Goal: Find specific page/section: Find specific page/section

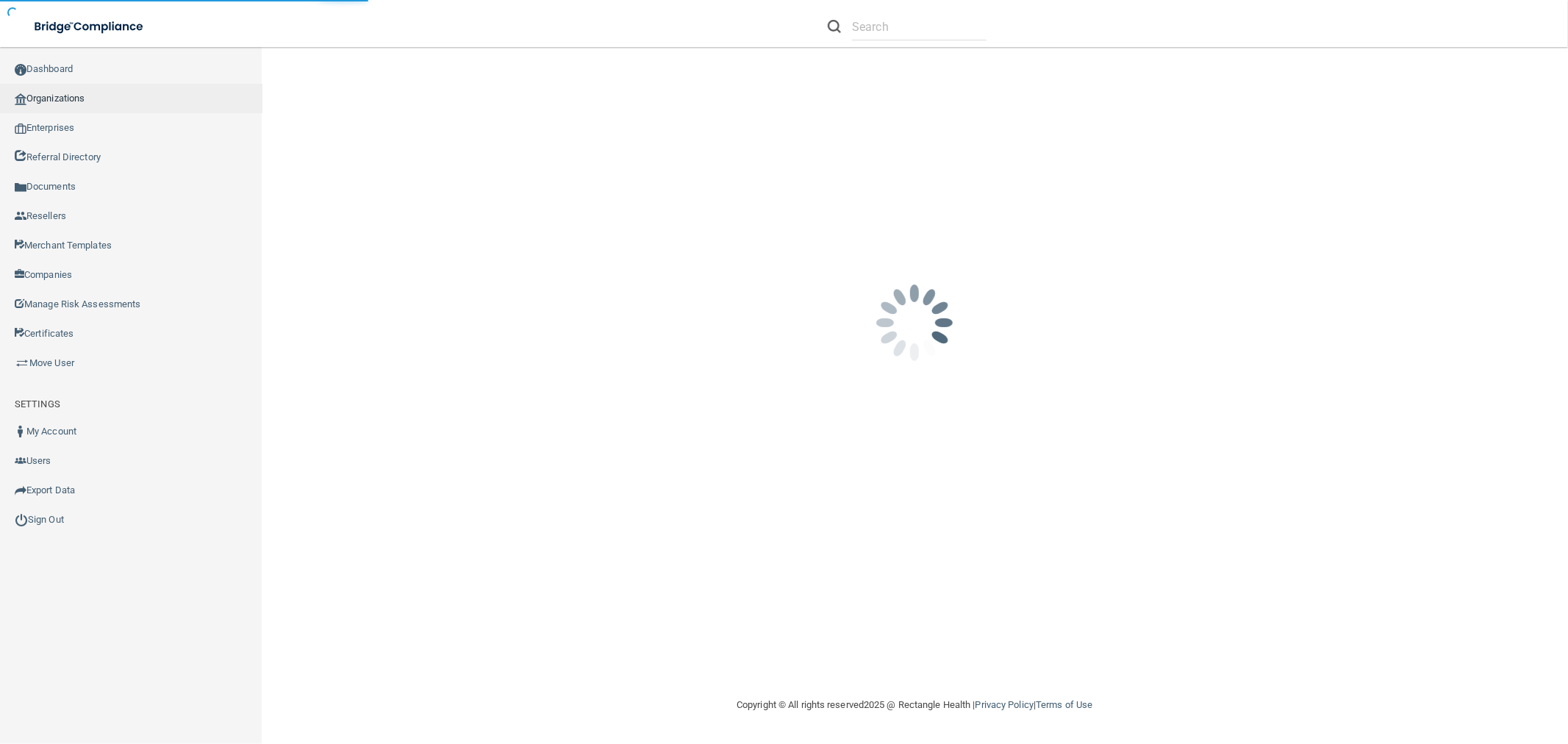
click at [71, 94] on link "Organizations" at bounding box center [131, 98] width 263 height 30
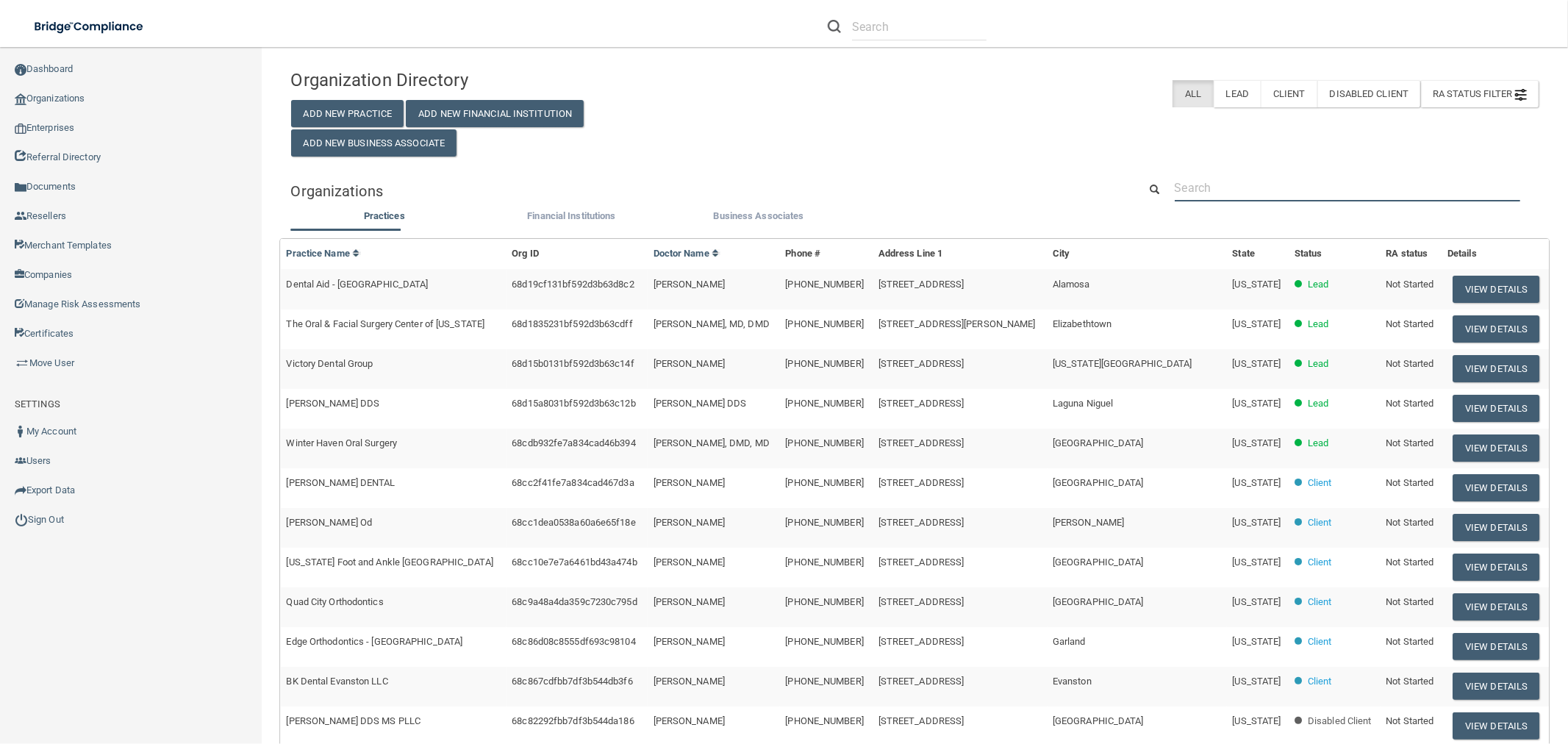
click at [1340, 181] on input "text" at bounding box center [1348, 188] width 345 height 27
paste input "Modern Dentistry - Poulsbo"
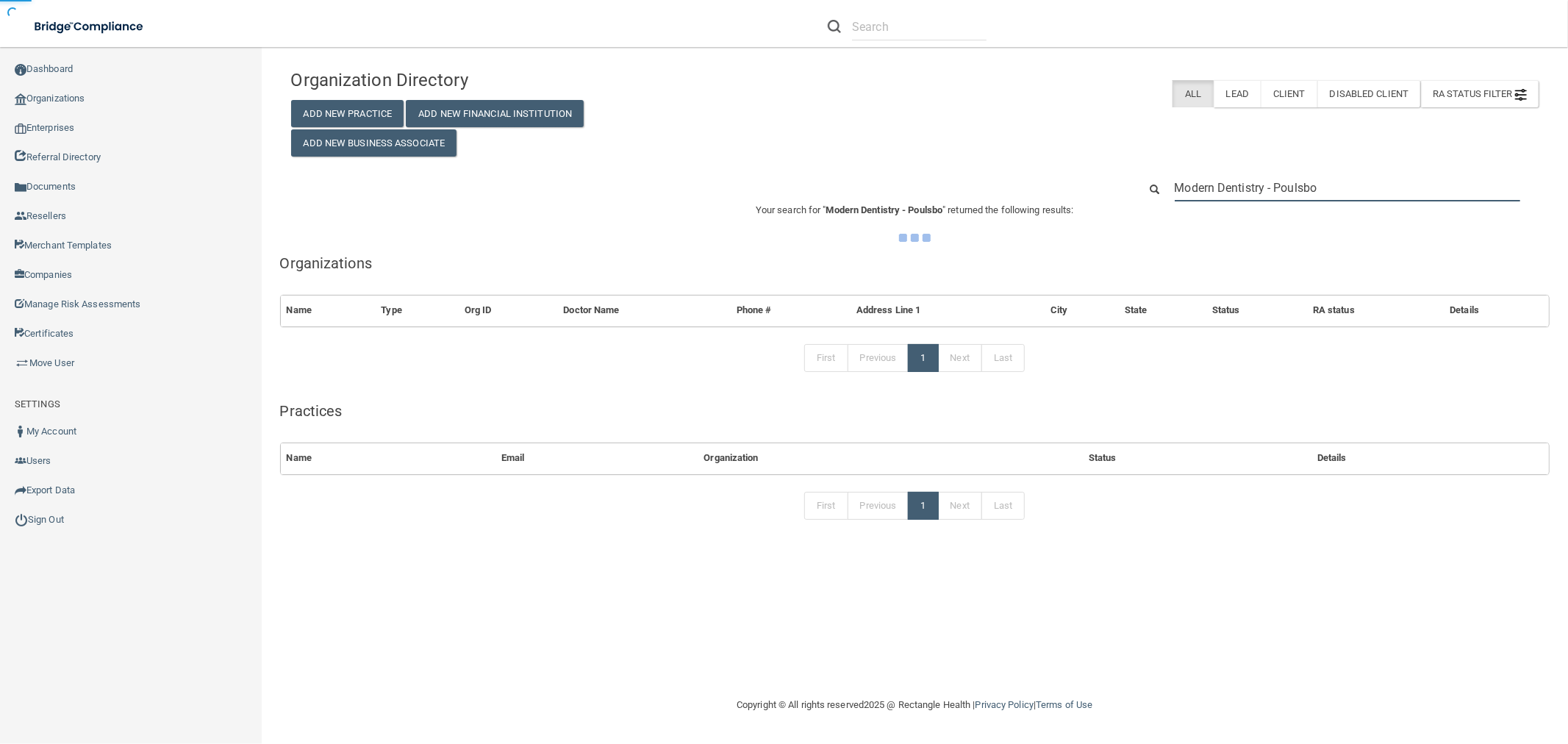
type input "Modern Dentistry - Poulsbo"
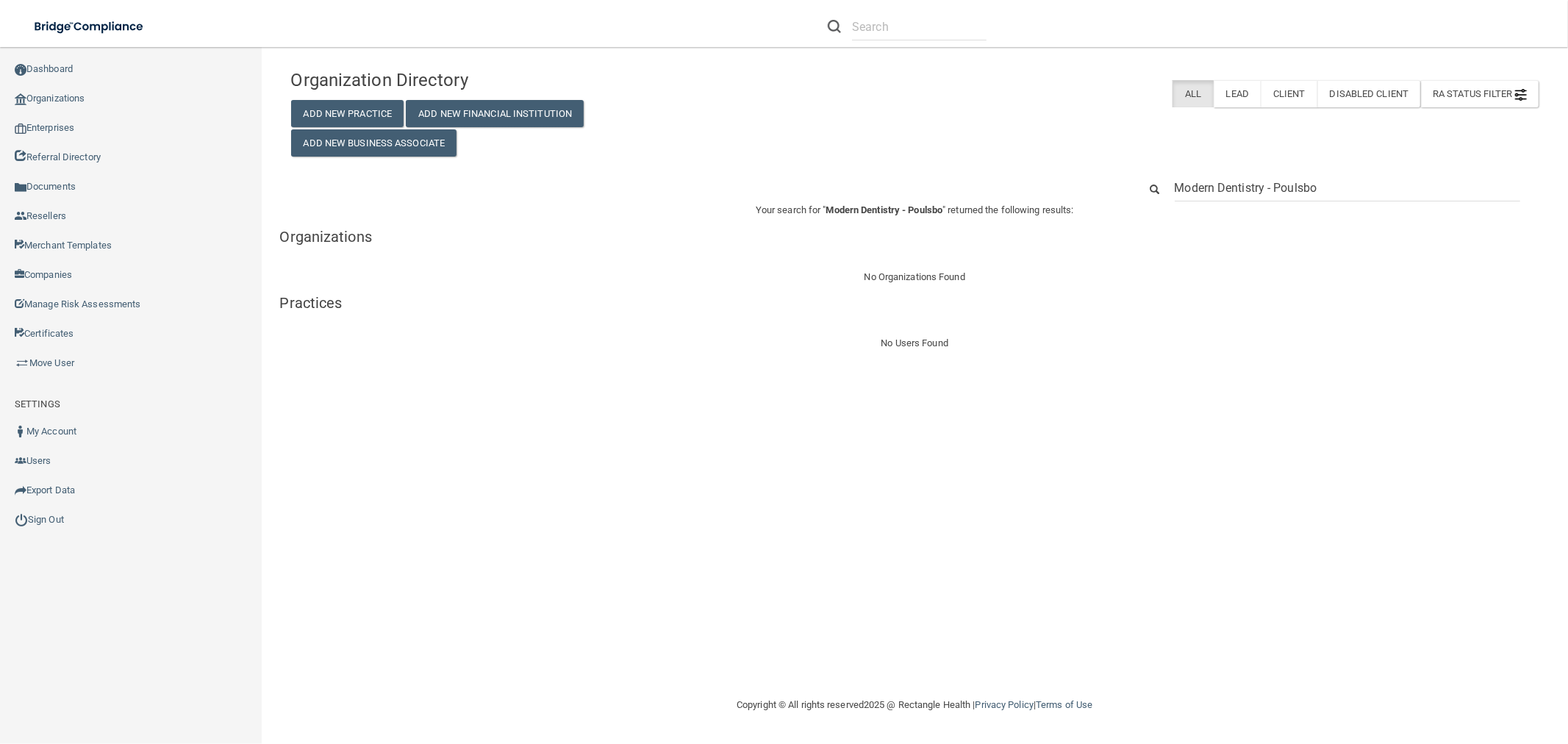
drag, startPoint x: 1330, startPoint y: 195, endPoint x: 1268, endPoint y: 195, distance: 62.0
click at [1268, 195] on input "Modern Dentistry - Poulsbo" at bounding box center [1348, 188] width 345 height 27
type input "Modern Dentistry"
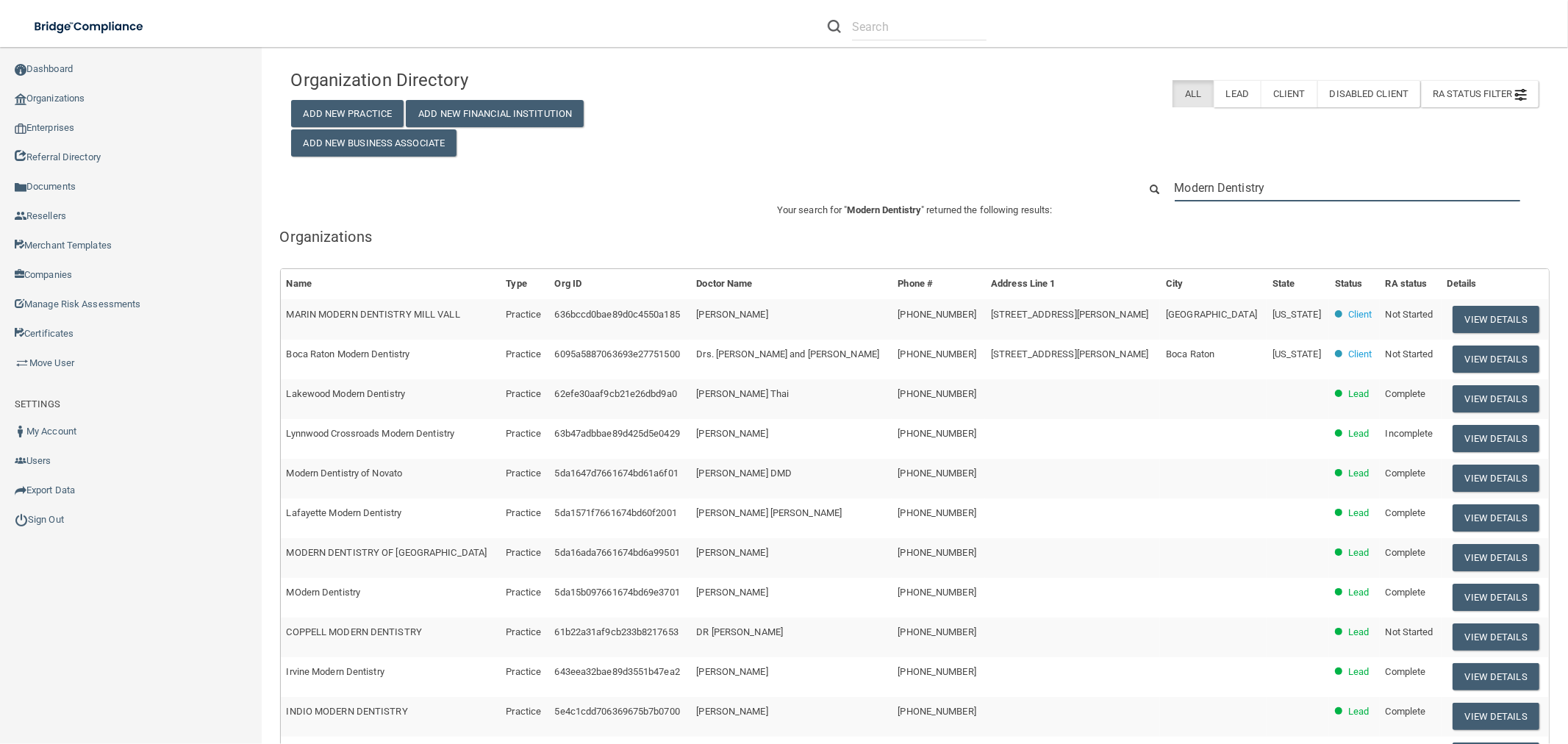
click at [1279, 179] on input "Modern Dentistry" at bounding box center [1348, 188] width 345 height 27
paste input "360) 779-3958"
type input "360) 779-3958"
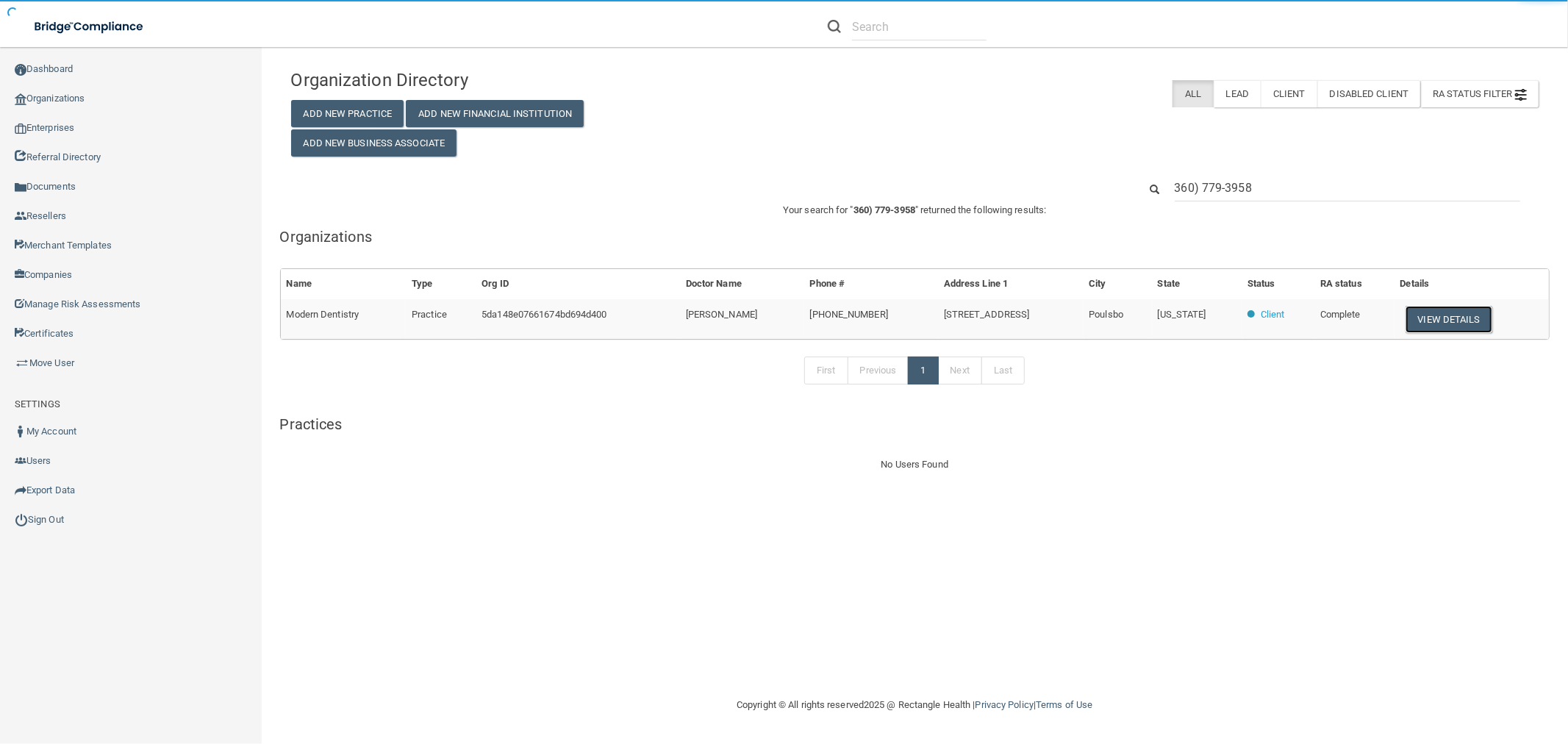
click at [1431, 317] on button "View Details" at bounding box center [1448, 319] width 86 height 27
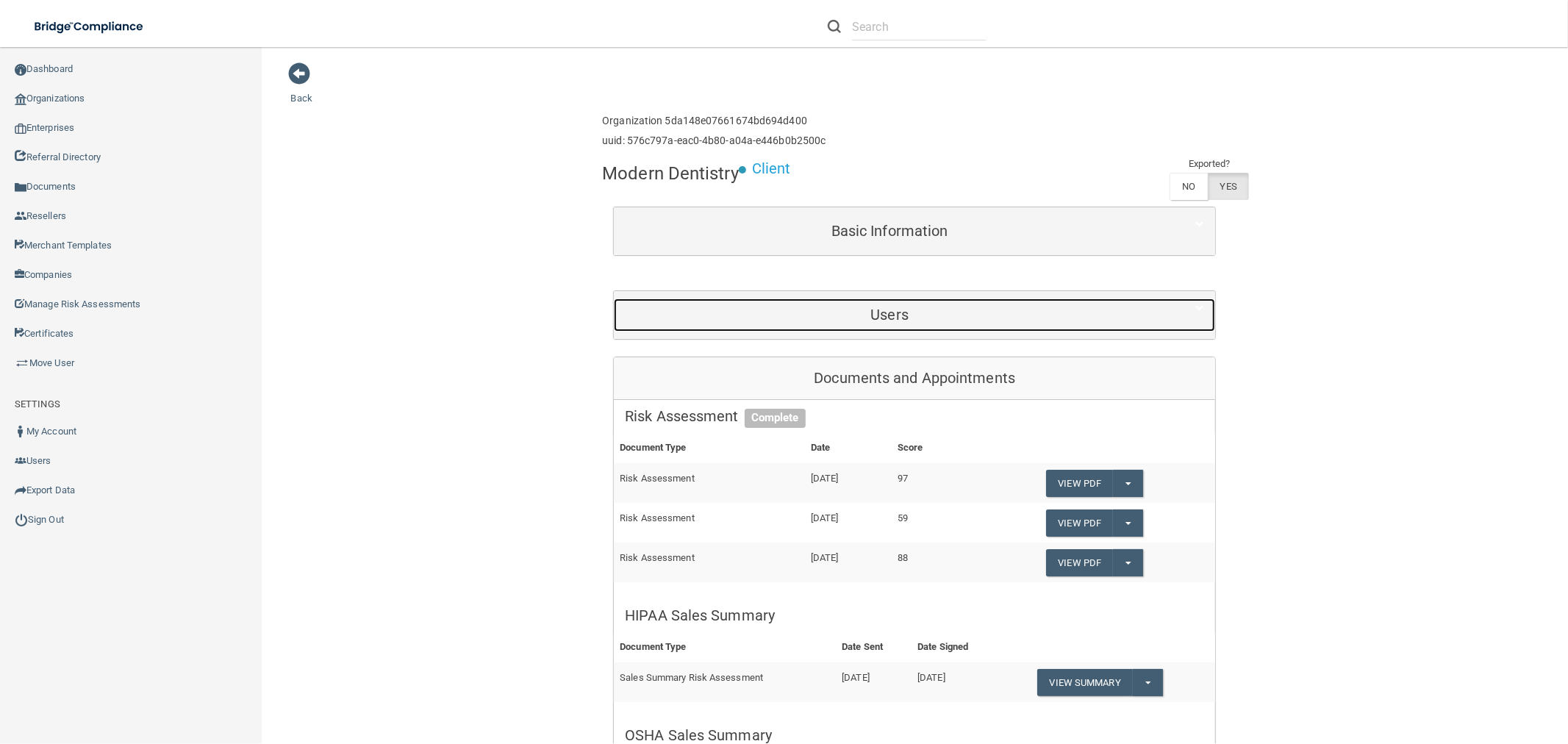
click at [919, 327] on div "Users" at bounding box center [888, 314] width 551 height 34
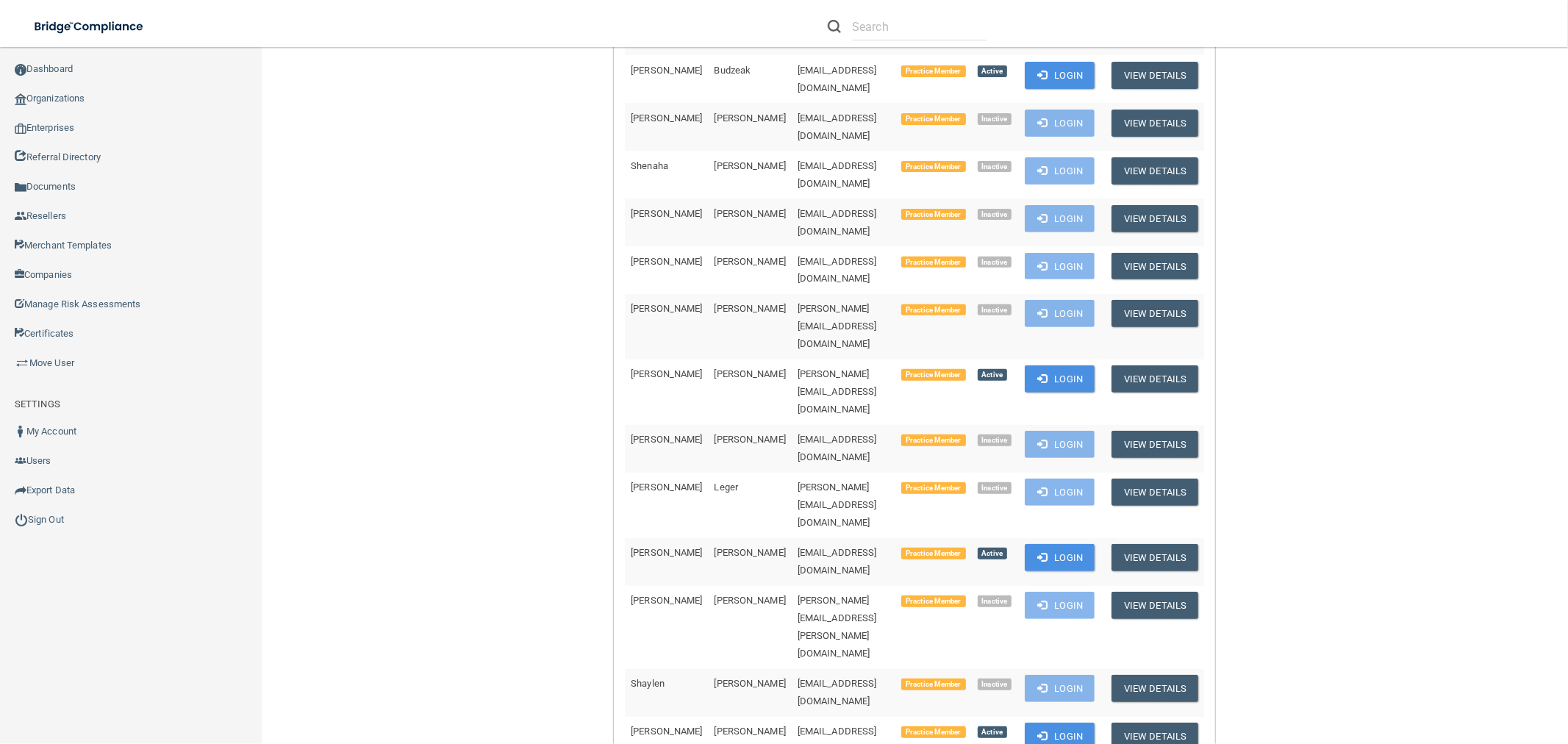
scroll to position [735, 0]
